Goal: Task Accomplishment & Management: Use online tool/utility

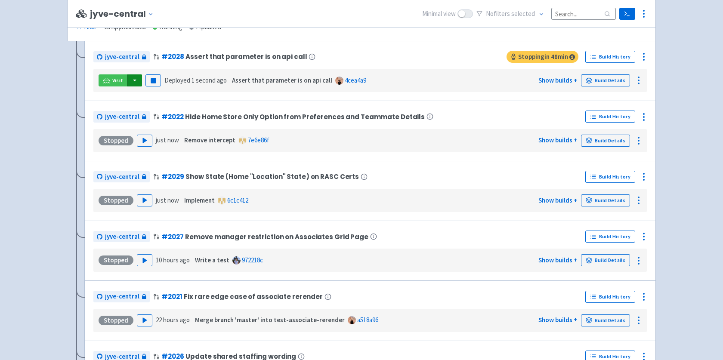
scroll to position [1717, 0]
click at [603, 82] on link "Build Details" at bounding box center [605, 80] width 49 height 12
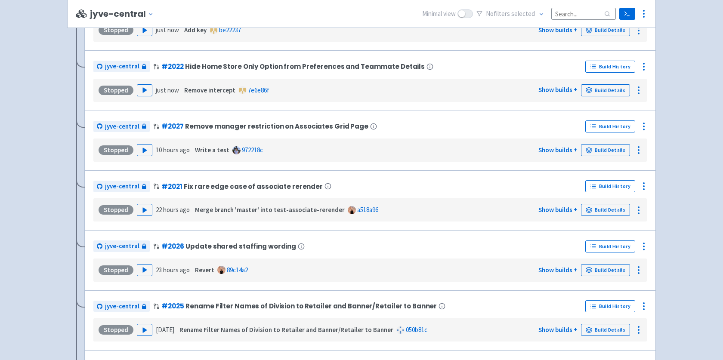
scroll to position [1597, 0]
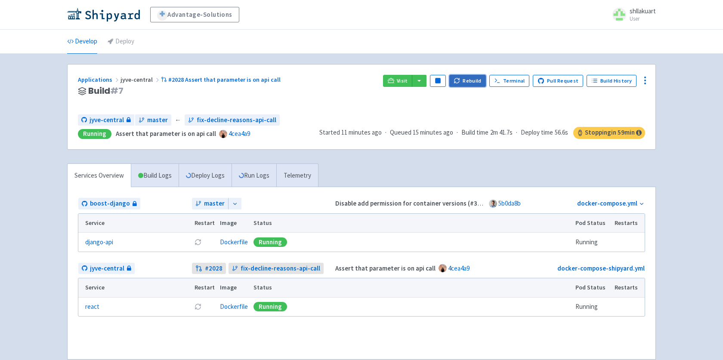
click at [468, 81] on button "Rebuild" at bounding box center [467, 81] width 37 height 12
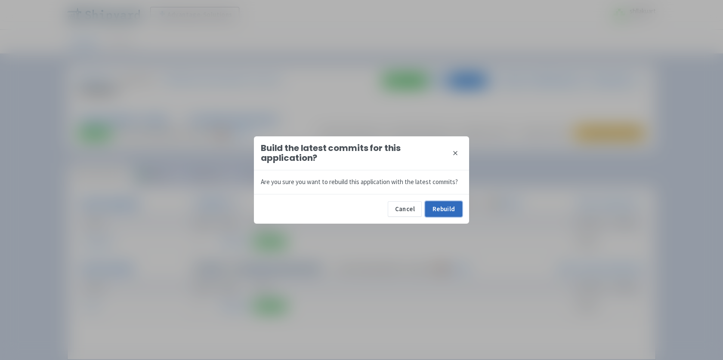
click at [454, 207] on button "Rebuild" at bounding box center [443, 208] width 37 height 15
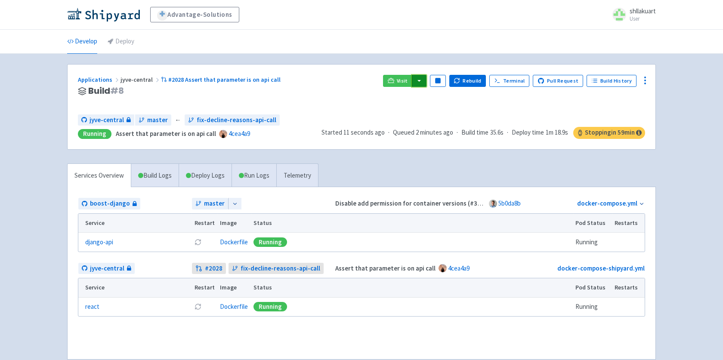
click at [423, 79] on button "button" at bounding box center [419, 81] width 15 height 12
click at [427, 109] on link "jyve-central (react)" at bounding box center [456, 111] width 90 height 13
click at [470, 82] on button "Rebuild" at bounding box center [467, 81] width 37 height 12
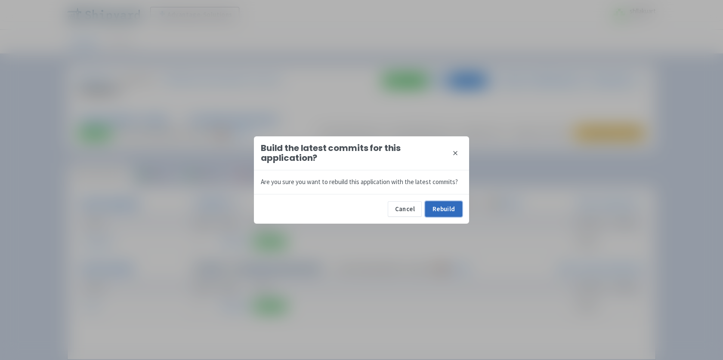
click at [444, 206] on button "Rebuild" at bounding box center [443, 208] width 37 height 15
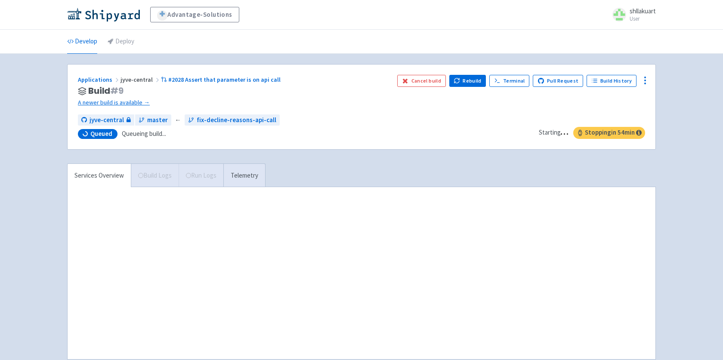
click at [360, 76] on div "Applications jyve-central #2028 Assert that parameter is on api call" at bounding box center [234, 80] width 312 height 10
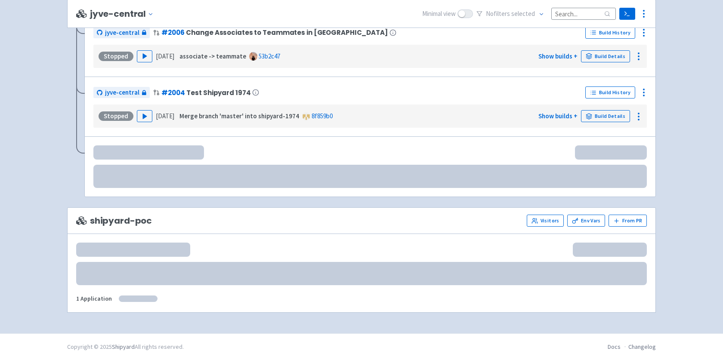
scroll to position [1478, 0]
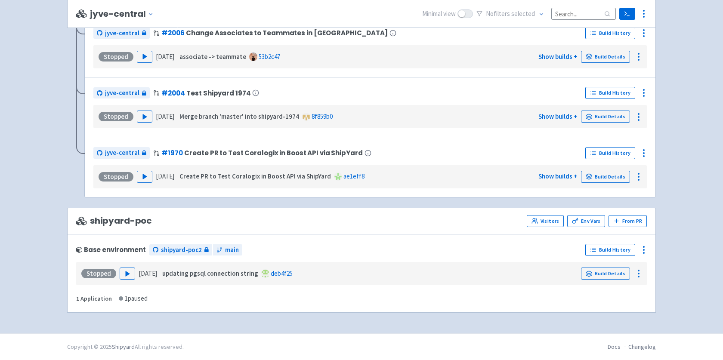
scroll to position [1478, 0]
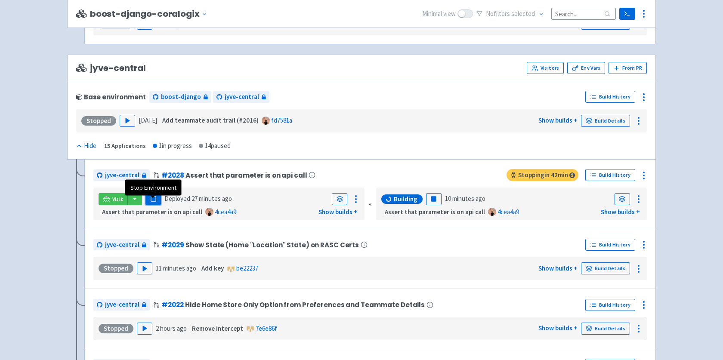
click at [154, 201] on rect "button" at bounding box center [153, 199] width 5 height 5
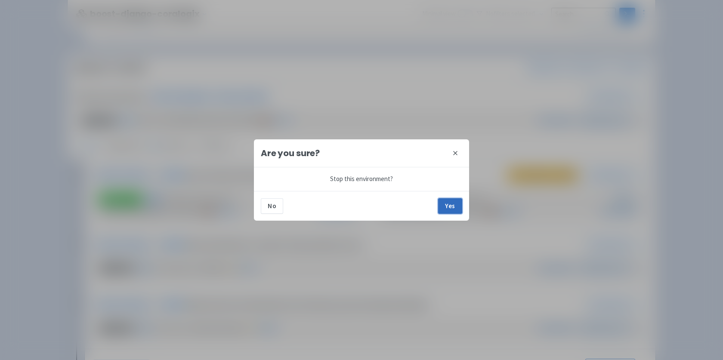
click at [451, 208] on button "Yes" at bounding box center [450, 205] width 24 height 15
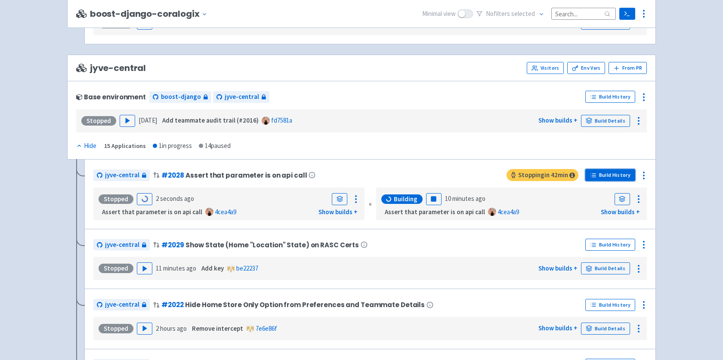
click at [616, 181] on link "Build History" at bounding box center [610, 175] width 50 height 12
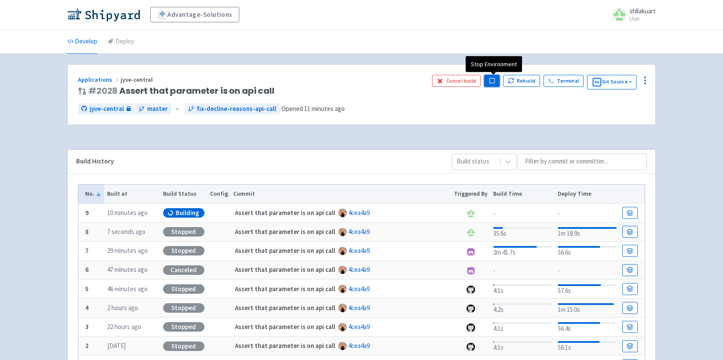
click at [491, 83] on icon "button" at bounding box center [492, 80] width 6 height 6
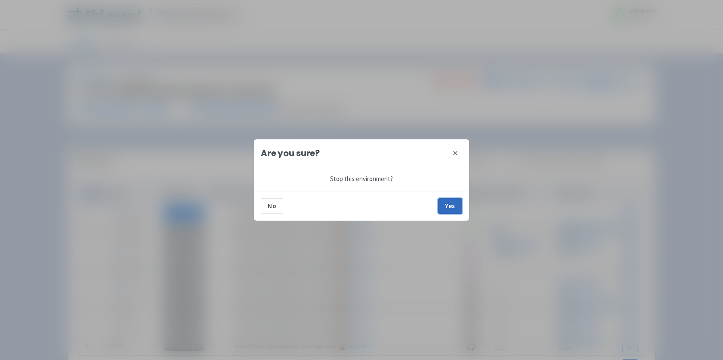
click at [451, 212] on button "Yes" at bounding box center [450, 205] width 24 height 15
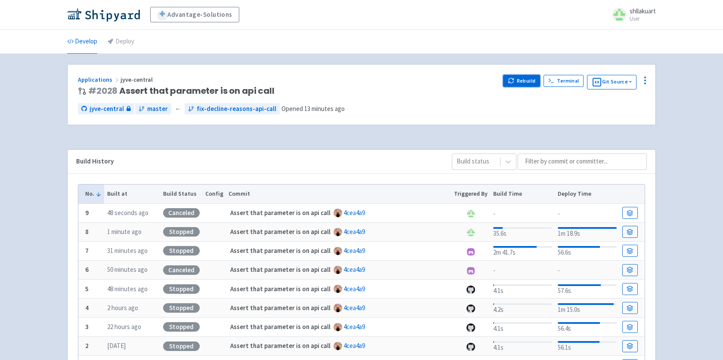
click at [528, 82] on button "Rebuild" at bounding box center [521, 81] width 37 height 12
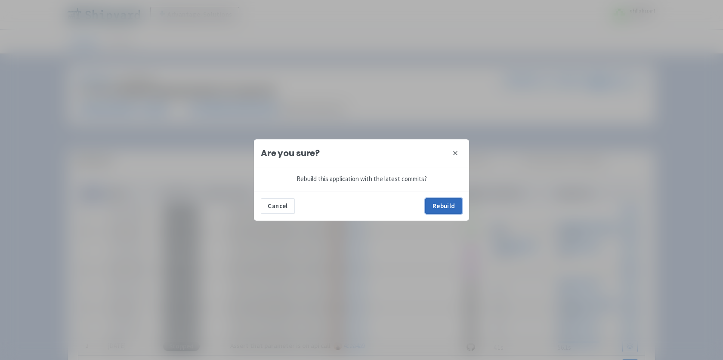
click at [433, 210] on button "Rebuild" at bounding box center [443, 205] width 37 height 15
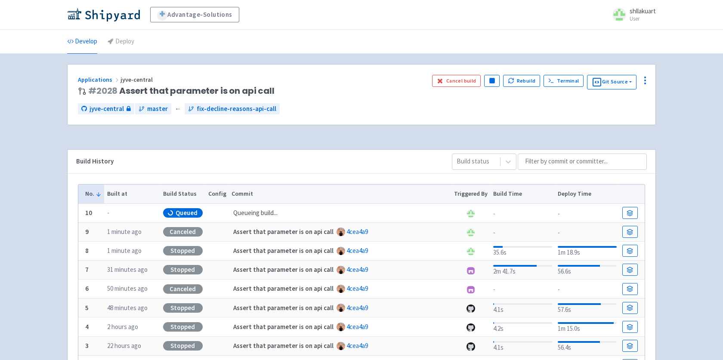
click at [358, 102] on div "Applications jyve-central # 2028 Assert that parameter is on api call Cancel bu…" at bounding box center [362, 95] width 588 height 61
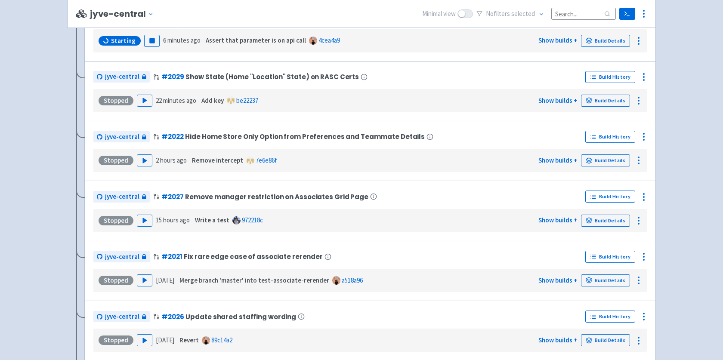
scroll to position [1521, 0]
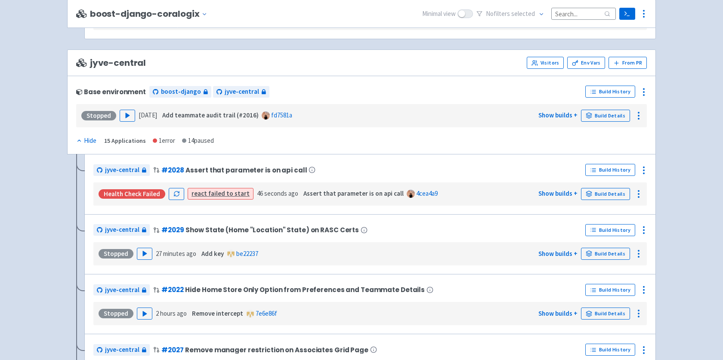
scroll to position [1484, 0]
click at [179, 198] on button "button" at bounding box center [176, 194] width 15 height 12
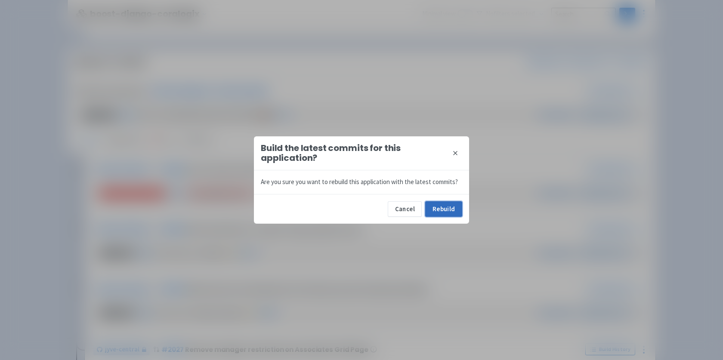
click at [437, 204] on button "Rebuild" at bounding box center [443, 208] width 37 height 15
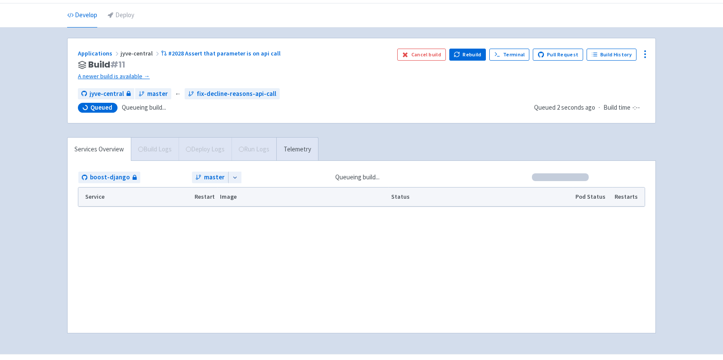
scroll to position [27, 0]
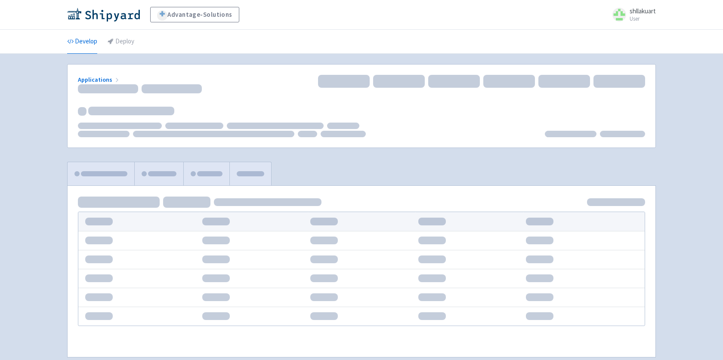
scroll to position [27, 0]
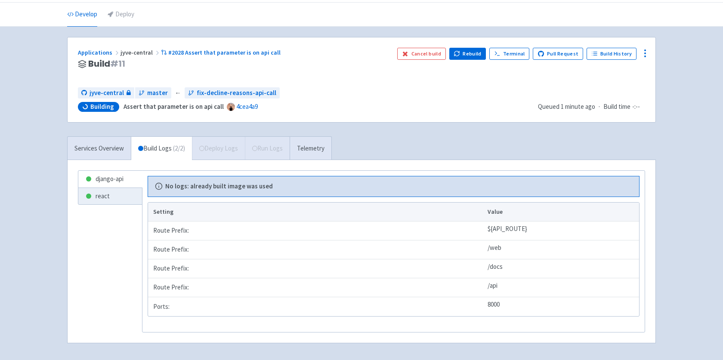
scroll to position [58, 0]
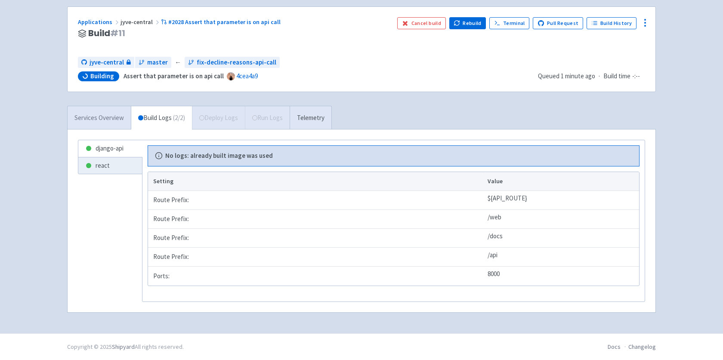
click at [122, 120] on link "Services Overview" at bounding box center [99, 118] width 63 height 24
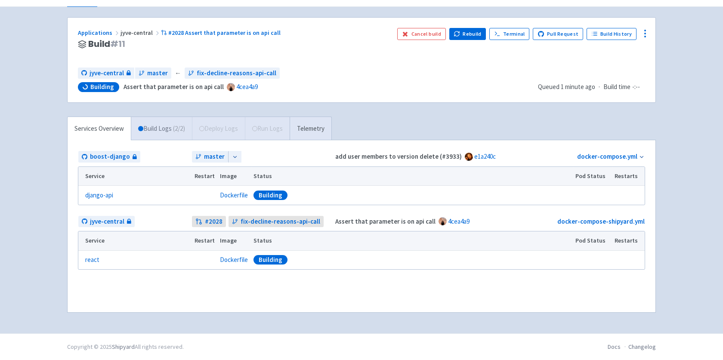
click at [152, 129] on link "Build Logs ( 2 / 2 )" at bounding box center [161, 129] width 61 height 24
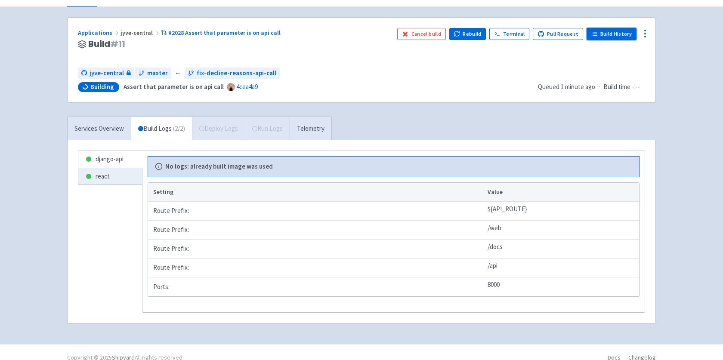
click at [614, 37] on link "Build History" at bounding box center [612, 34] width 50 height 12
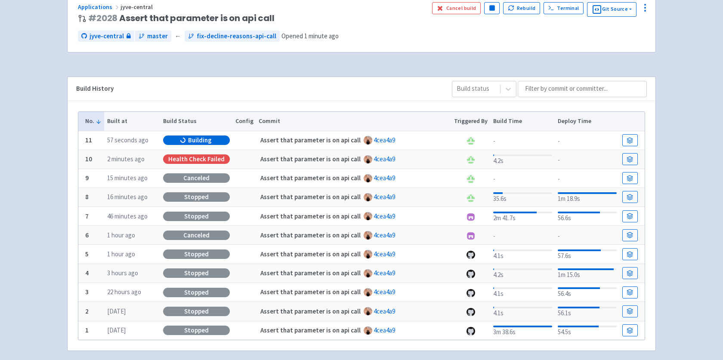
scroll to position [77, 0]
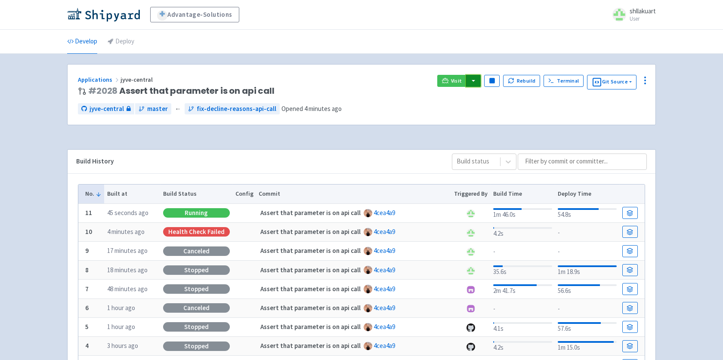
click at [474, 81] on button "button" at bounding box center [473, 81] width 15 height 12
click at [475, 113] on link "jyve-central (react)" at bounding box center [511, 111] width 90 height 13
